Goal: Transaction & Acquisition: Book appointment/travel/reservation

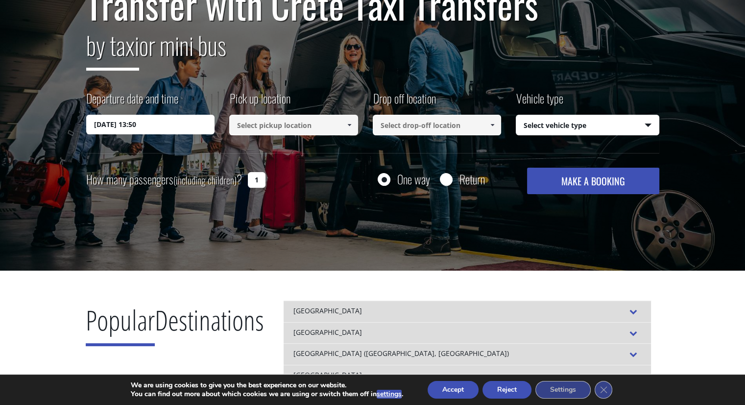
scroll to position [98, 0]
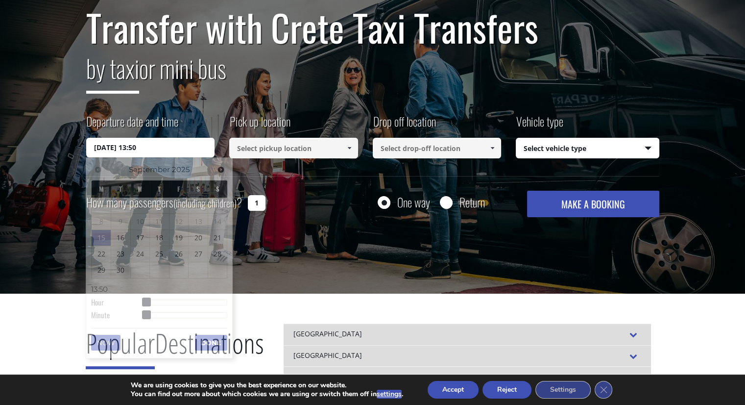
click at [155, 146] on input "[DATE] 13:50" at bounding box center [150, 148] width 129 height 20
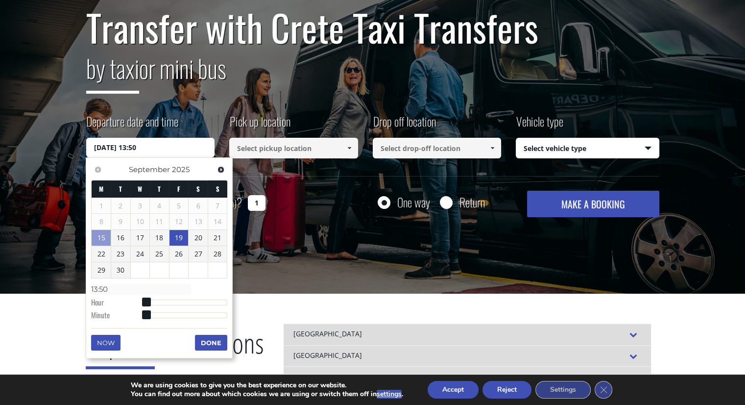
click at [184, 238] on link "19" at bounding box center [179, 238] width 19 height 16
type input "[DATE] 01:00"
type input "01:00"
type input "[DATE] 02:00"
type input "02:00"
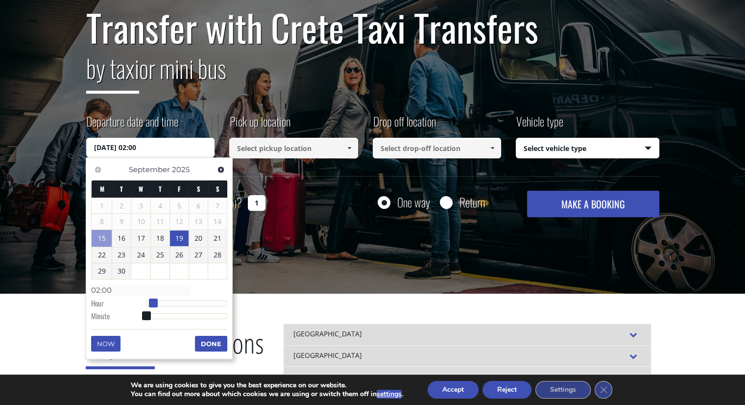
type input "[DATE] 03:00"
type input "03:00"
type input "[DATE] 04:00"
type input "04:00"
drag, startPoint x: 146, startPoint y: 302, endPoint x: 159, endPoint y: 303, distance: 12.8
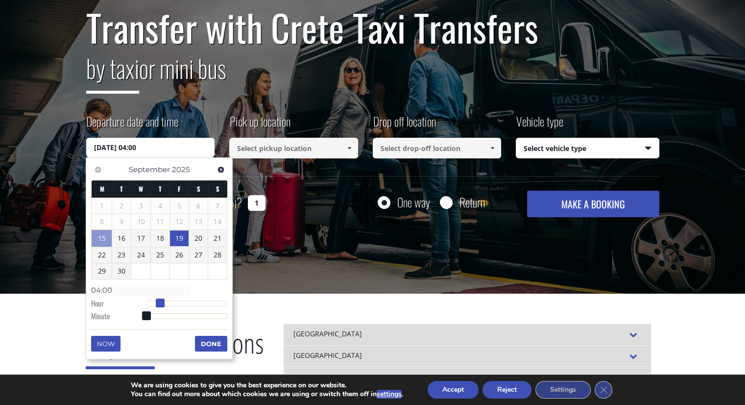
click at [159, 303] on span at bounding box center [160, 302] width 9 height 9
type input "[DATE] 04:01"
type input "04:01"
type input "[DATE] 04:02"
type input "04:02"
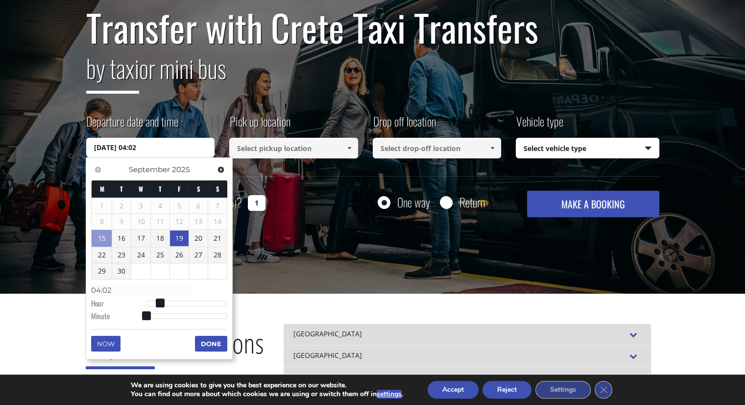
type input "[DATE] 04:04"
type input "04:04"
type input "[DATE] 04:05"
type input "04:05"
type input "[DATE] 04:06"
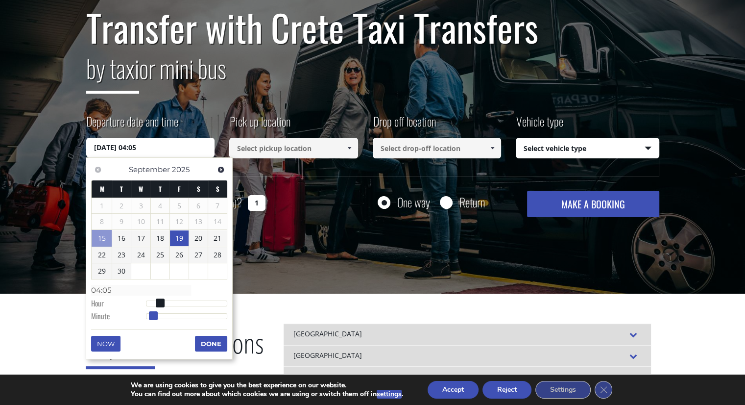
type input "04:06"
type input "[DATE] 04:07"
type input "04:07"
type input "[DATE] 04:08"
type input "04:08"
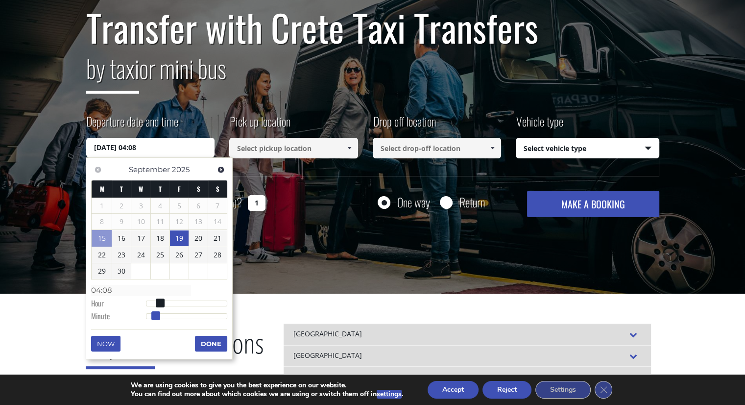
type input "[DATE] 04:09"
type input "04:09"
type input "[DATE] 04:10"
type input "04:10"
type input "[DATE] 04:11"
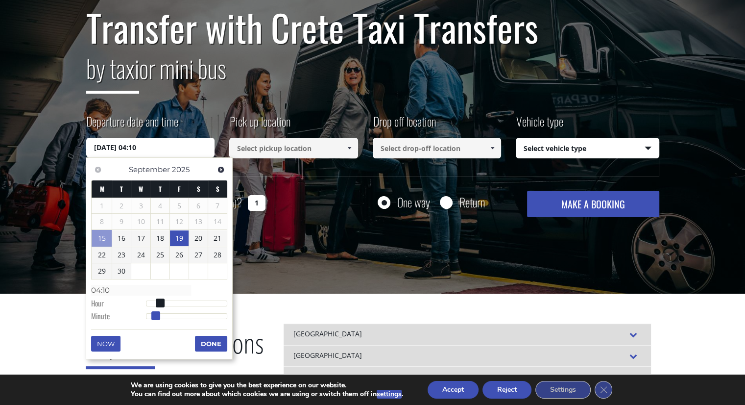
type input "04:11"
type input "[DATE] 04:12"
type input "04:12"
type input "[DATE] 04:13"
type input "04:13"
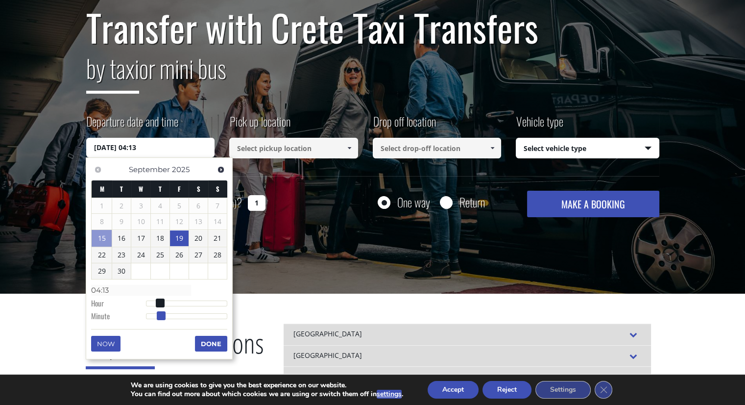
type input "[DATE] 04:14"
type input "04:14"
type input "[DATE] 04:15"
type input "04:15"
drag, startPoint x: 148, startPoint y: 314, endPoint x: 169, endPoint y: 316, distance: 20.7
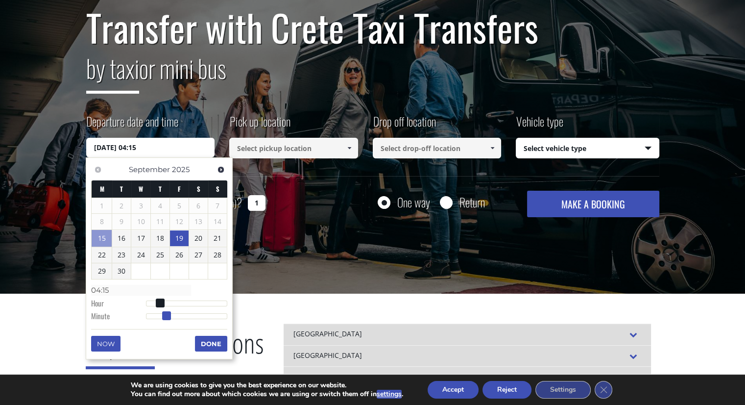
click at [169, 316] on span at bounding box center [166, 315] width 9 height 9
click at [211, 346] on button "Done" at bounding box center [211, 344] width 32 height 16
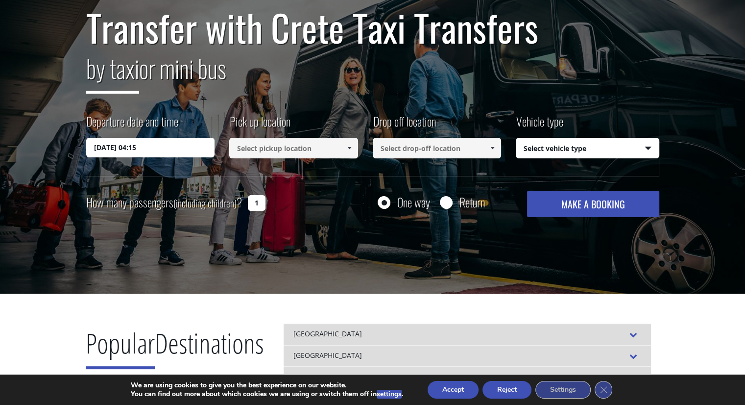
click at [295, 155] on input at bounding box center [293, 148] width 129 height 21
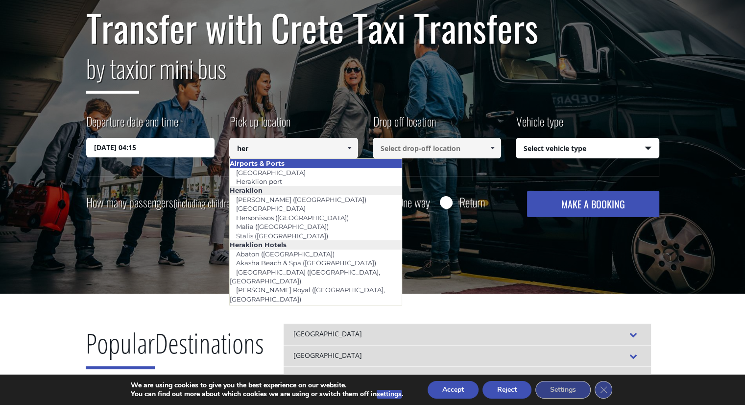
click at [289, 166] on li "Airports & Ports" at bounding box center [316, 163] width 172 height 9
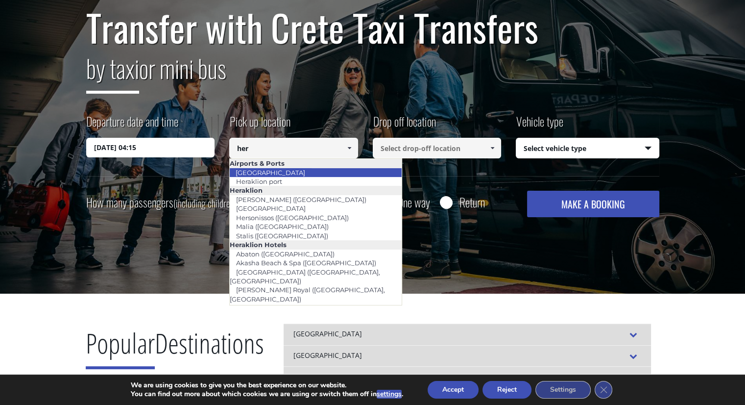
click at [284, 169] on link "[GEOGRAPHIC_DATA]" at bounding box center [270, 173] width 82 height 14
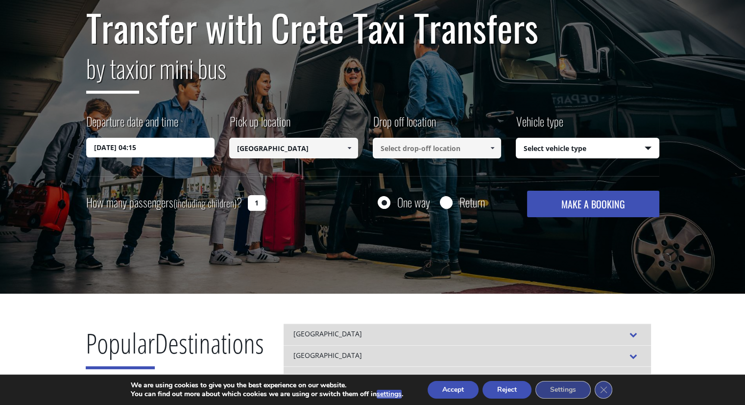
type input "[GEOGRAPHIC_DATA]"
click at [409, 151] on input at bounding box center [437, 148] width 129 height 21
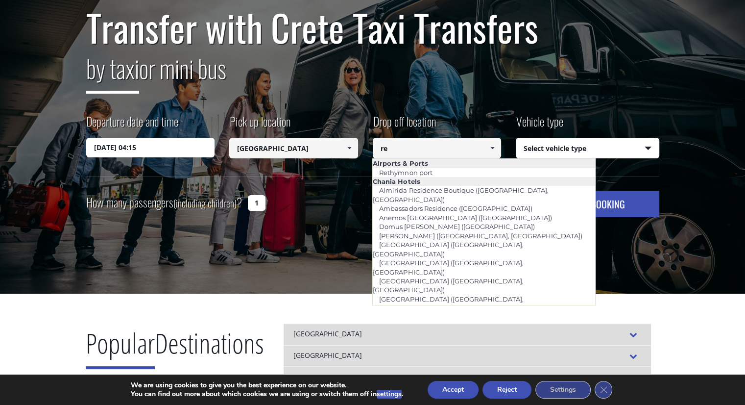
type input "r"
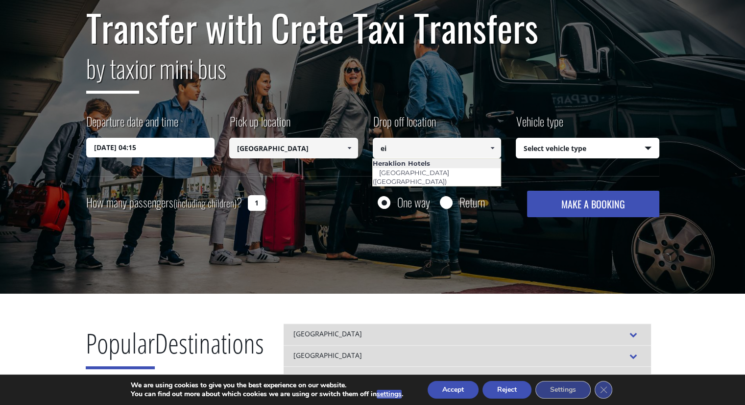
type input "e"
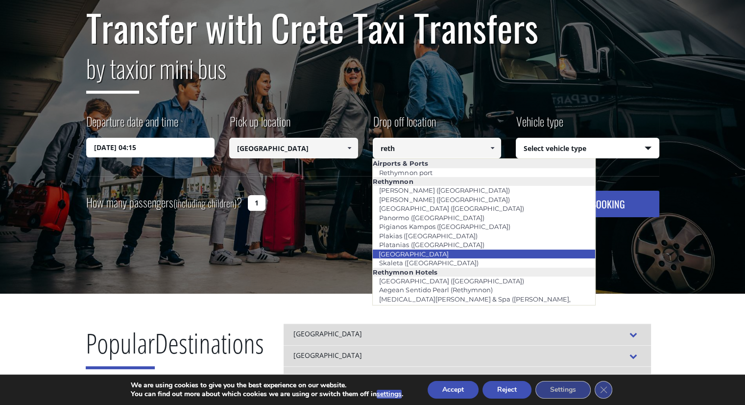
click at [436, 253] on li "[GEOGRAPHIC_DATA]" at bounding box center [484, 253] width 222 height 9
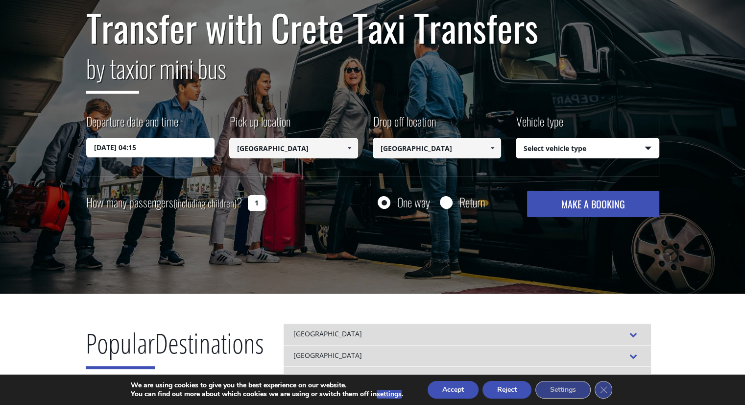
type input "[GEOGRAPHIC_DATA]"
click at [573, 147] on select "Select vehicle type Taxi (4 passengers) Mercedes E Class Mini Van (7 passengers…" at bounding box center [587, 148] width 143 height 21
select select "540"
click at [516, 138] on select "Select vehicle type Taxi (4 passengers) Mercedes E Class Mini Van (7 passengers…" at bounding box center [587, 148] width 143 height 21
click at [261, 202] on input "1" at bounding box center [257, 203] width 18 height 16
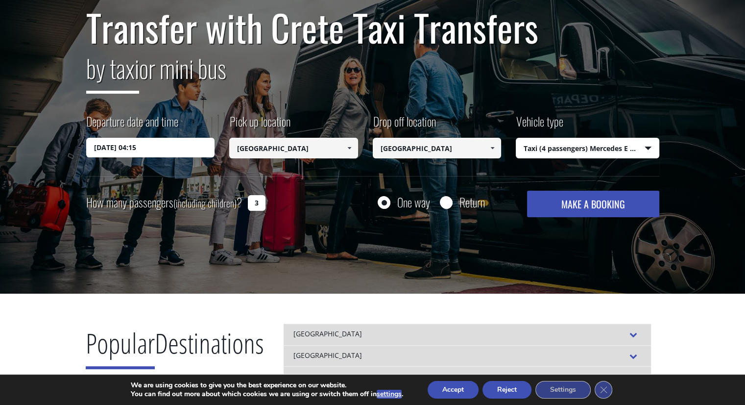
type input "3"
click at [596, 204] on button "MAKE A BOOKING" at bounding box center [593, 204] width 132 height 26
